Goal: Navigation & Orientation: Find specific page/section

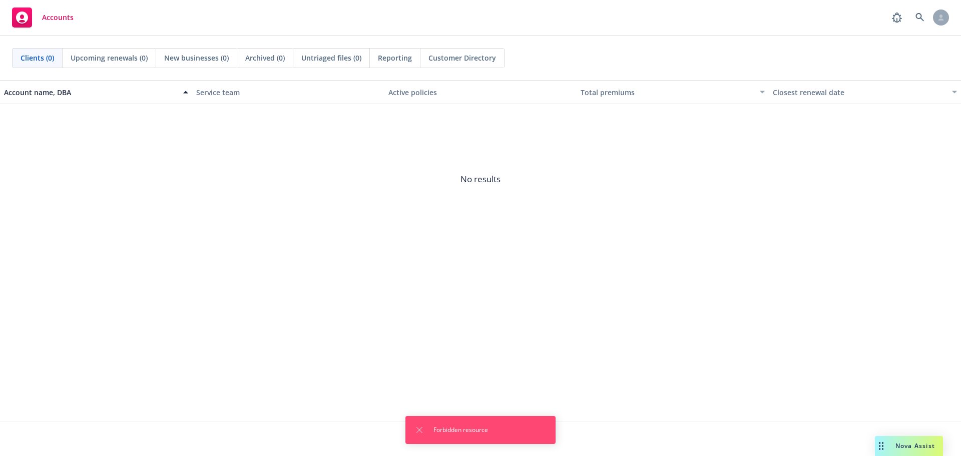
click at [922, 444] on span "Nova Assist" at bounding box center [916, 446] width 40 height 9
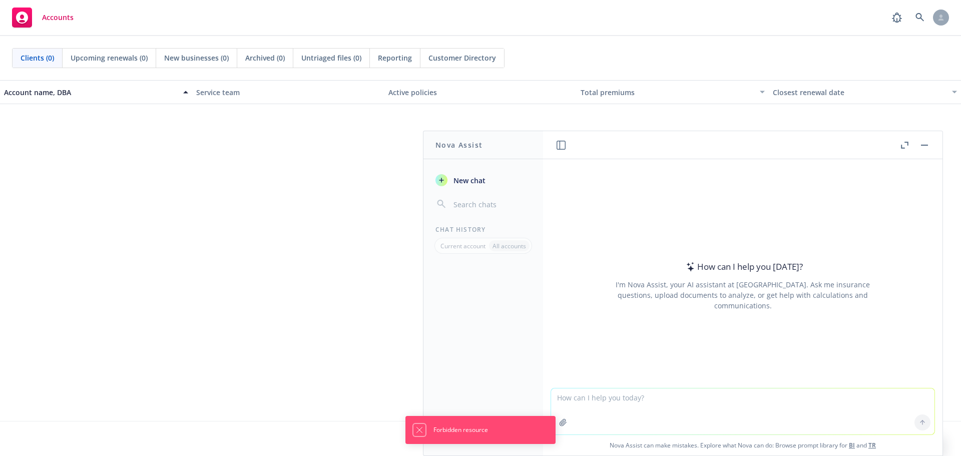
click at [416, 429] on icon "Dismiss notification" at bounding box center [419, 430] width 8 height 8
